Goal: Download file/media

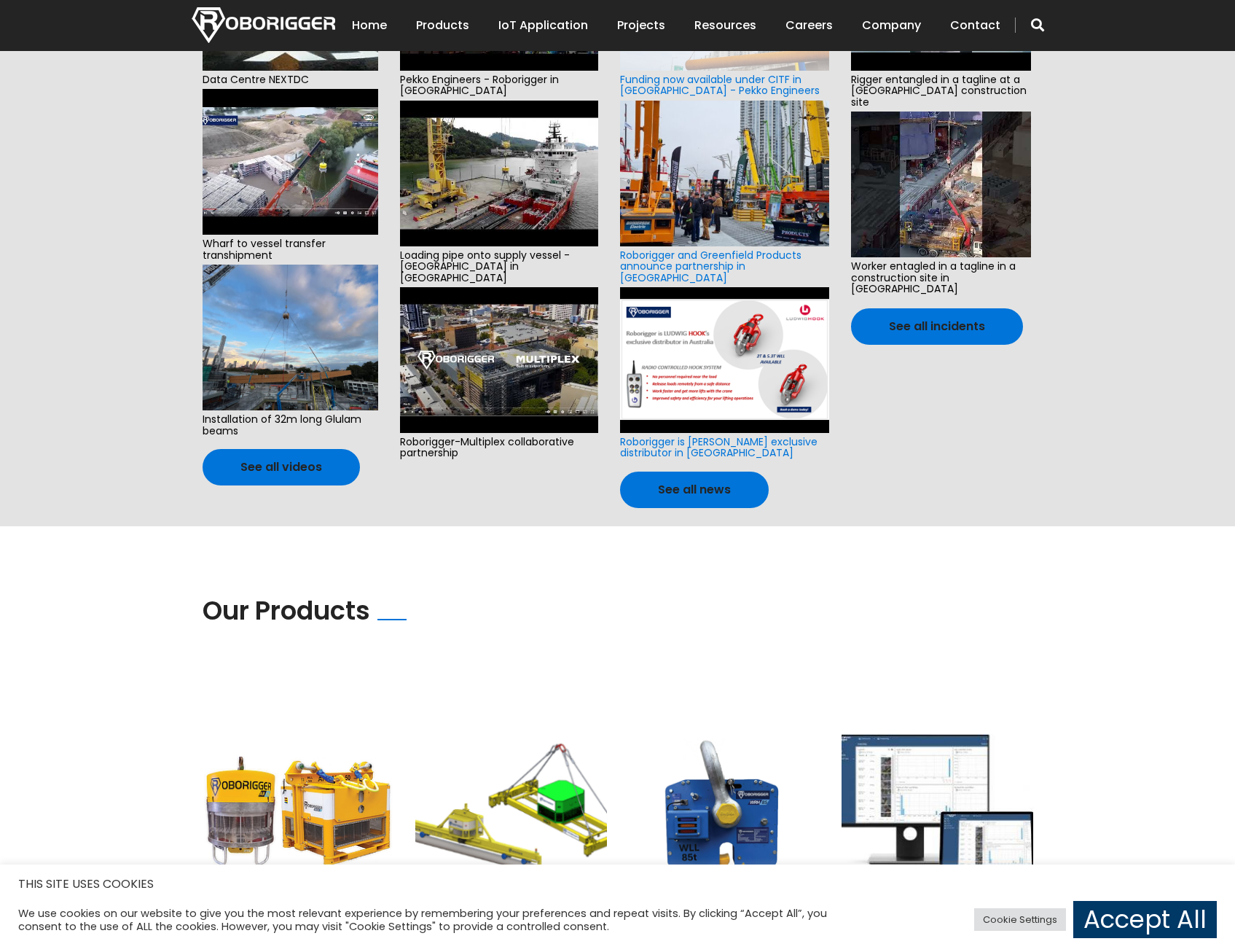
scroll to position [510, 0]
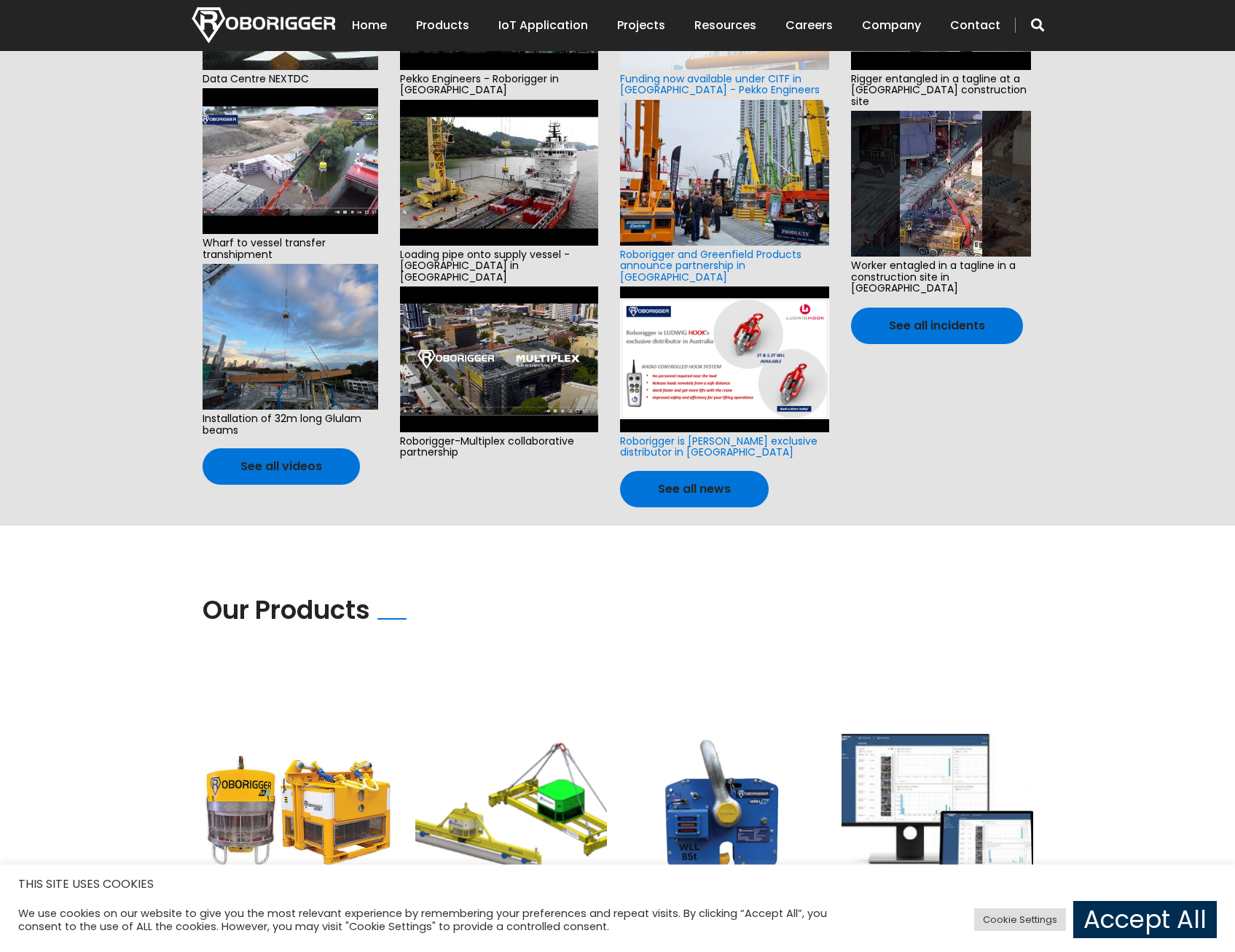
click at [1139, 908] on link "Accept All" at bounding box center [1145, 919] width 144 height 37
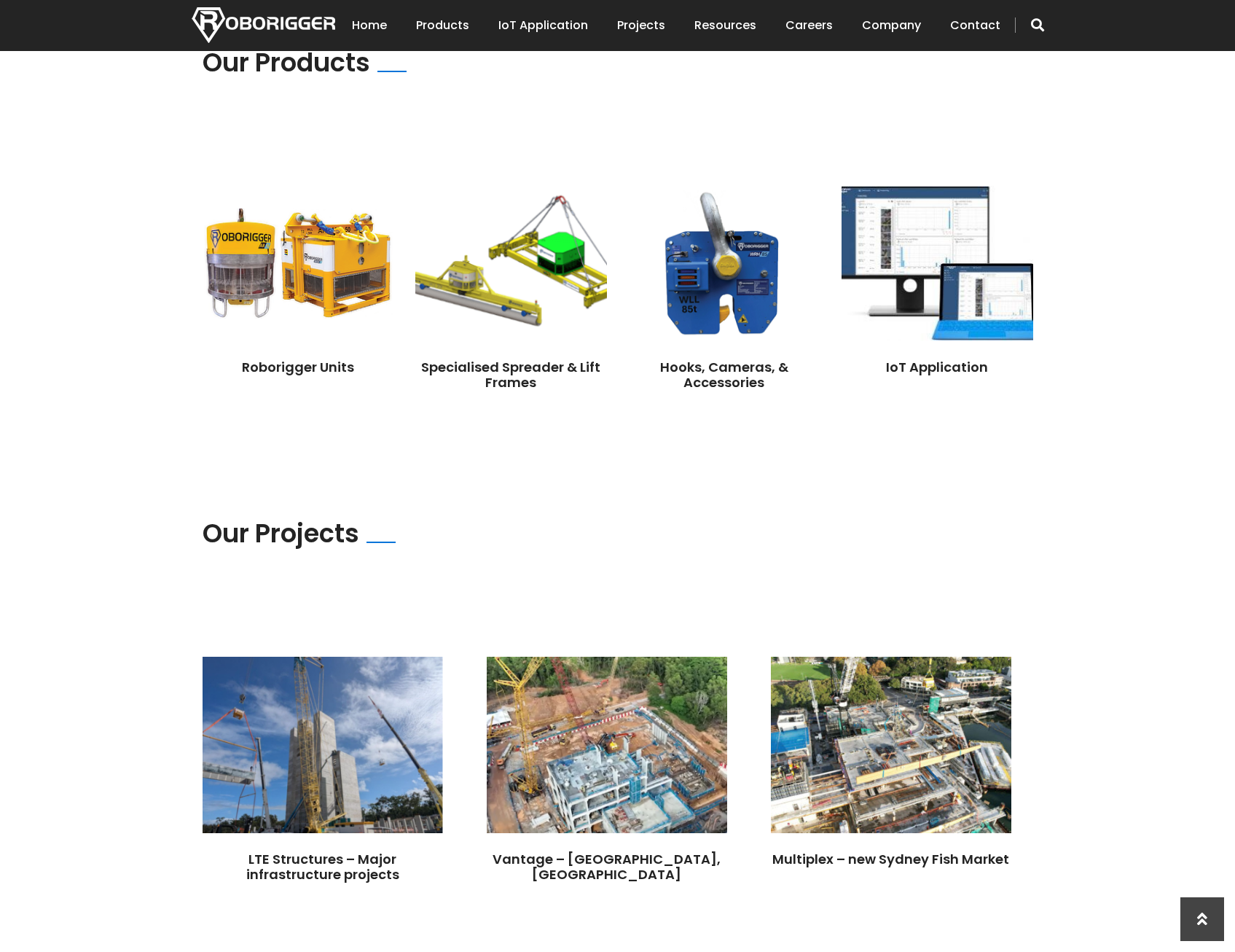
scroll to position [879, 0]
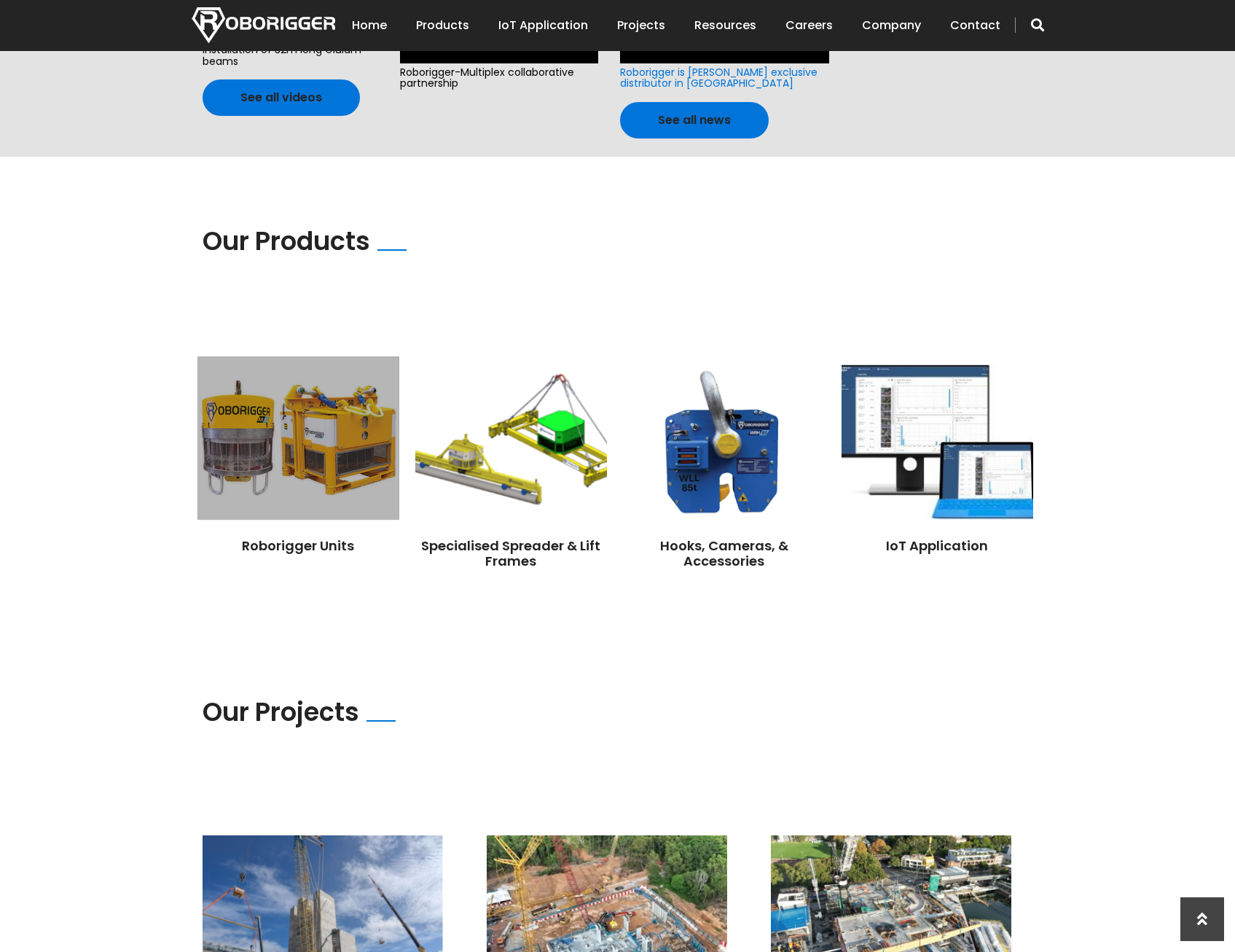
click at [297, 491] on img at bounding box center [298, 438] width 201 height 163
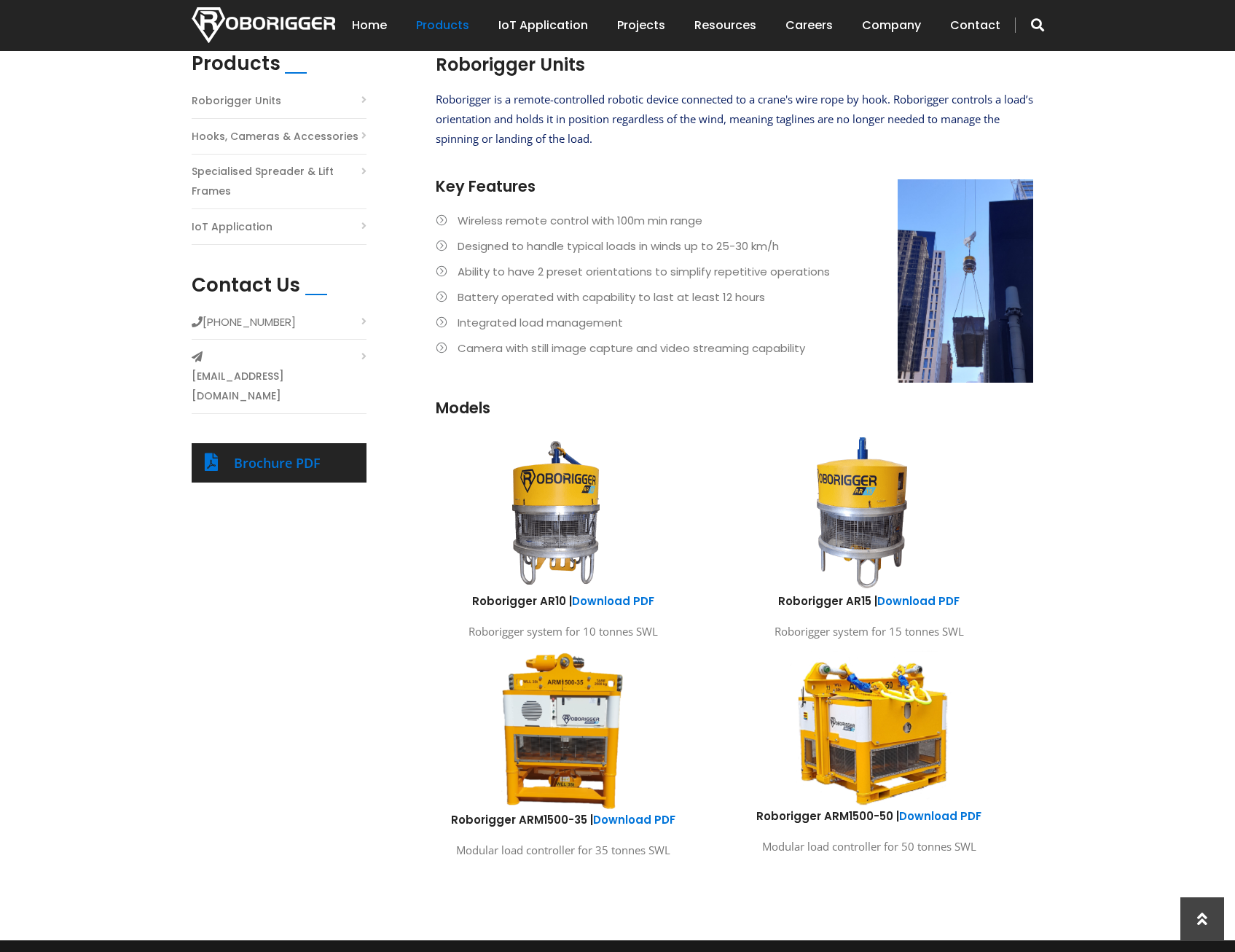
scroll to position [583, 0]
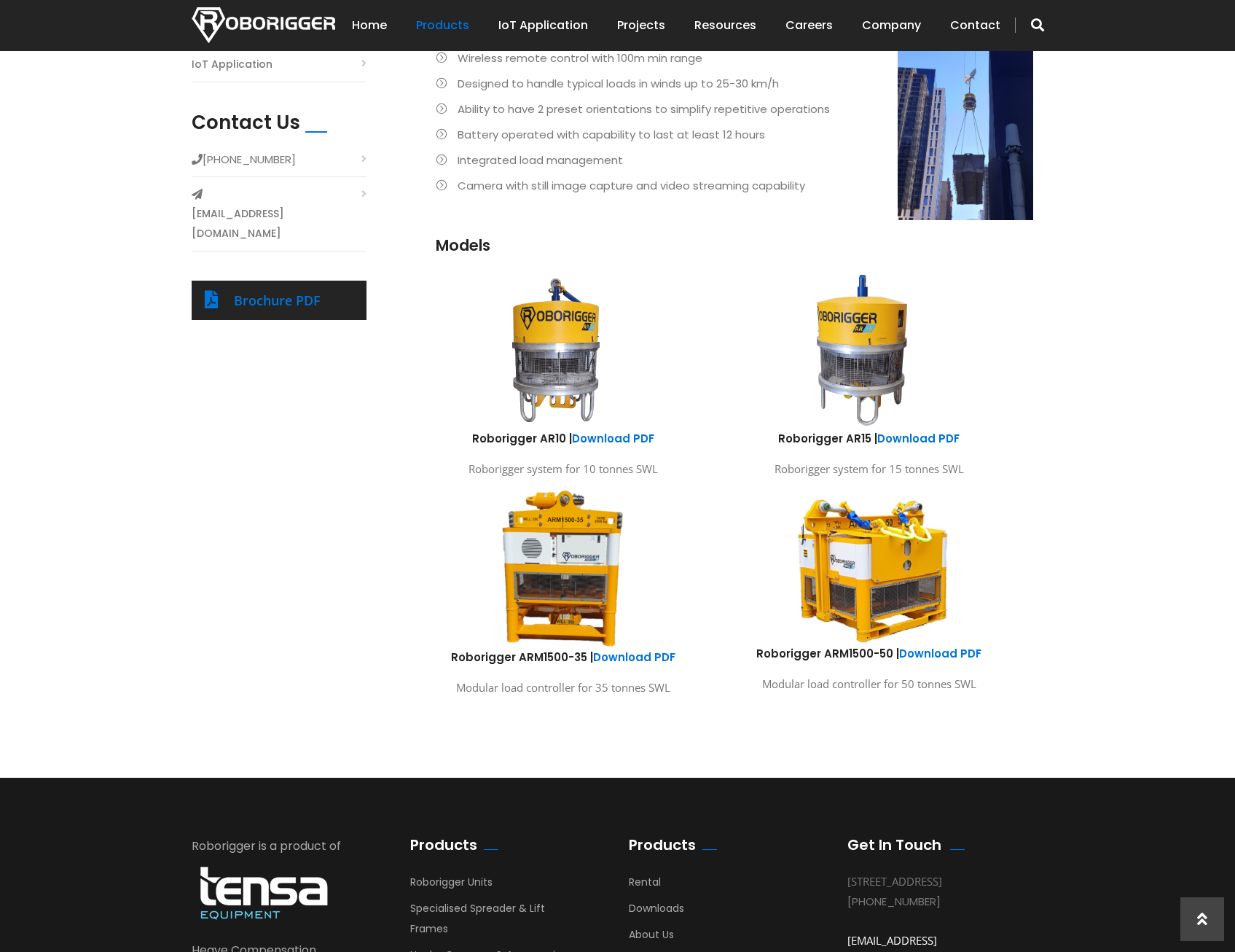
click at [894, 599] on img at bounding box center [869, 566] width 215 height 160
click at [847, 655] on h6 "Roborigger ARM1500-50 | Download PDF" at bounding box center [869, 653] width 284 height 16
click at [827, 689] on p "Modular load controller for 50 tonnes SWL" at bounding box center [869, 684] width 284 height 19
click at [839, 598] on img at bounding box center [869, 566] width 215 height 160
click at [920, 646] on link "Download PDF" at bounding box center [940, 653] width 82 height 16
